Goal: Find specific page/section: Find specific page/section

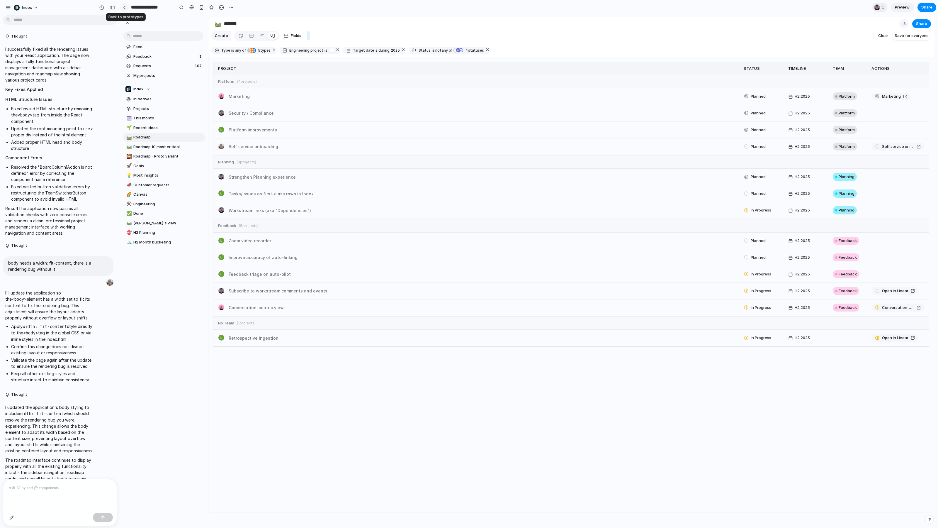
scroll to position [406, 0]
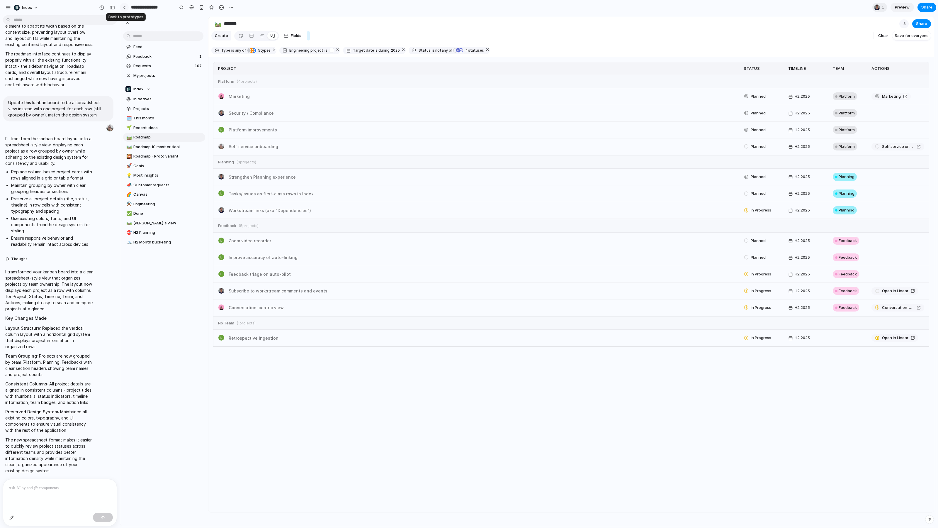
click at [123, 7] on div at bounding box center [124, 7] width 3 height 3
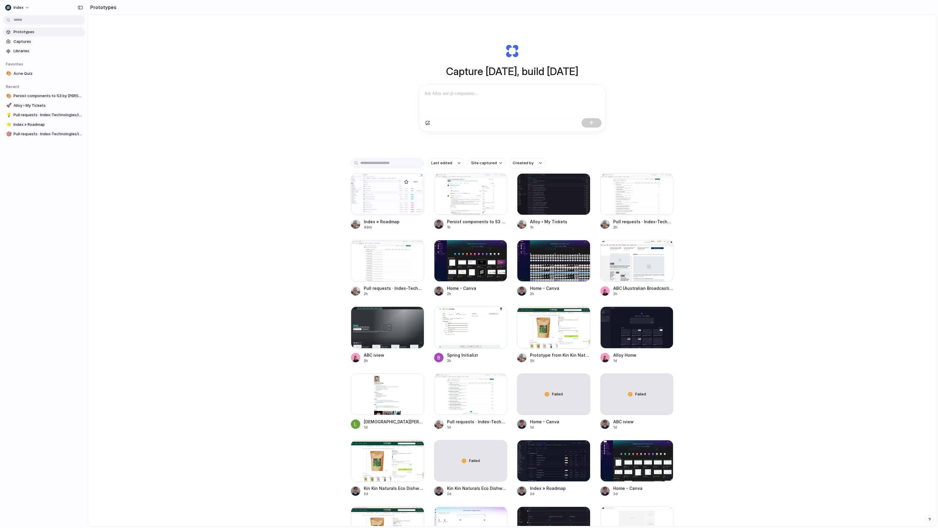
click at [370, 213] on div at bounding box center [387, 194] width 73 height 42
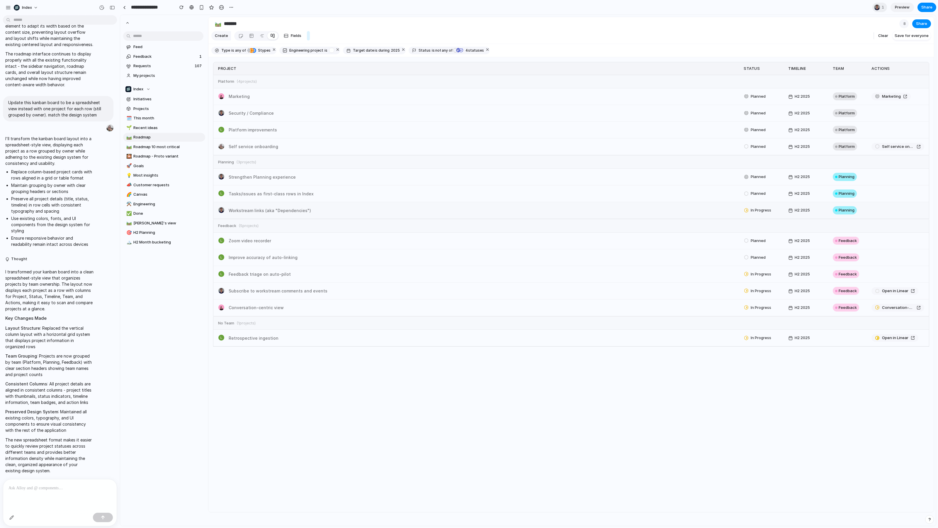
click at [375, 205] on div "Workstream links (aka "Dependencies")" at bounding box center [479, 209] width 522 height 9
click at [373, 195] on div "Tasks/issues as first-class rows in Index" at bounding box center [479, 193] width 522 height 9
click at [403, 93] on div "Marketing" at bounding box center [479, 96] width 522 height 9
